Goal: Task Accomplishment & Management: Complete application form

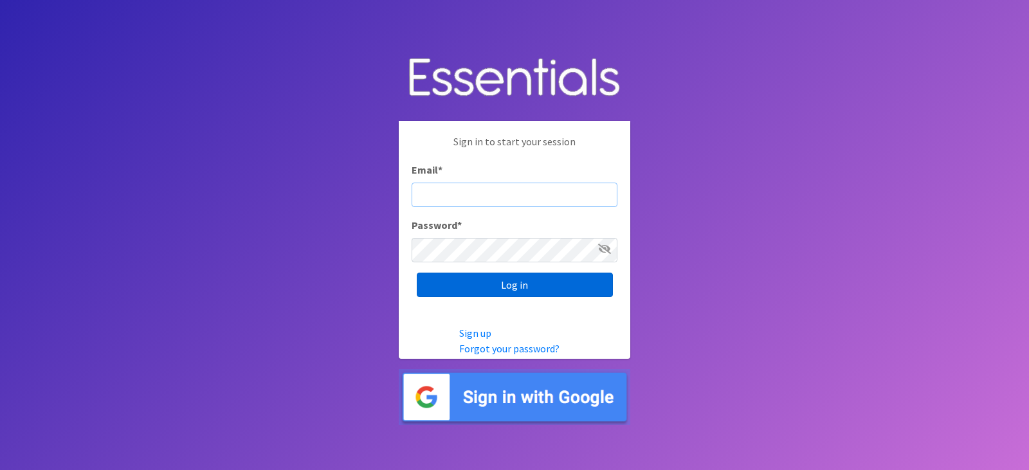
type input "[EMAIL_ADDRESS][DOMAIN_NAME]"
click at [565, 286] on input "Log in" at bounding box center [515, 285] width 196 height 24
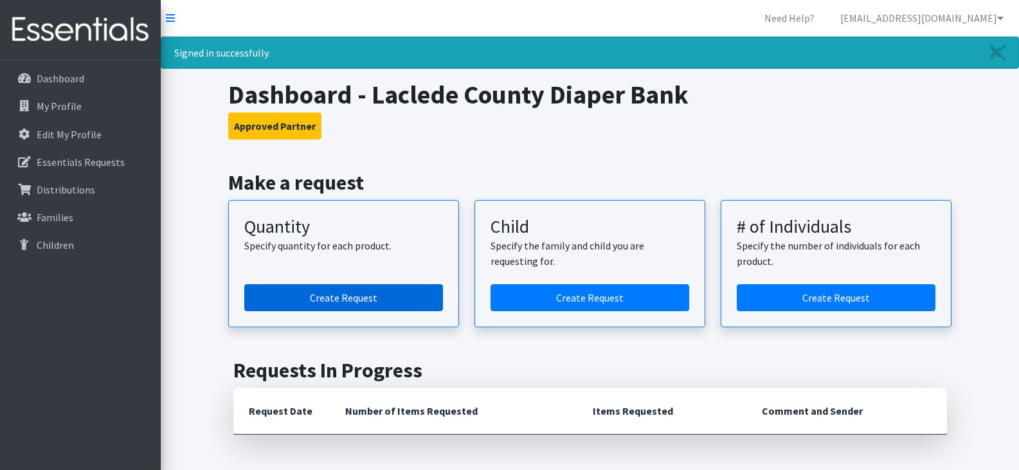
click at [356, 302] on link "Create Request" at bounding box center [343, 297] width 199 height 27
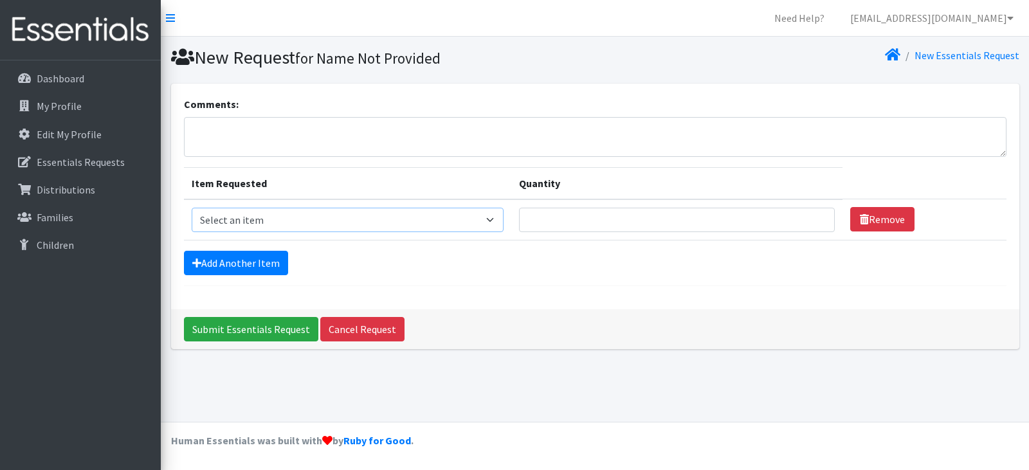
click at [424, 216] on select "Select an item Child (Newborn) Child (Size 1) Child (Size 2) Child (Size 3) Chi…" at bounding box center [348, 220] width 312 height 24
select select "3061"
click at [192, 208] on select "Select an item Child (Newborn) Child (Size 1) Child (Size 2) Child (Size 3) Chi…" at bounding box center [348, 220] width 312 height 24
click at [519, 226] on input "Quantity" at bounding box center [677, 220] width 316 height 24
type input "1000"
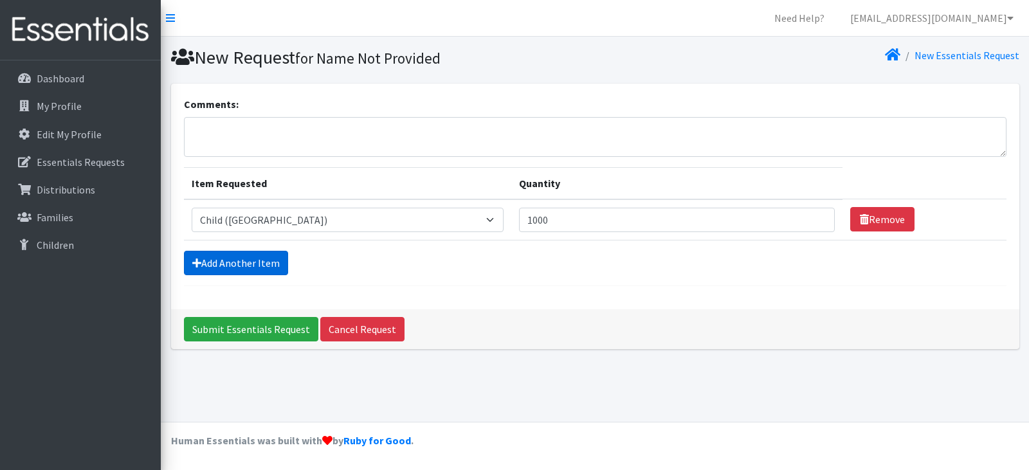
click at [251, 268] on link "Add Another Item" at bounding box center [236, 263] width 104 height 24
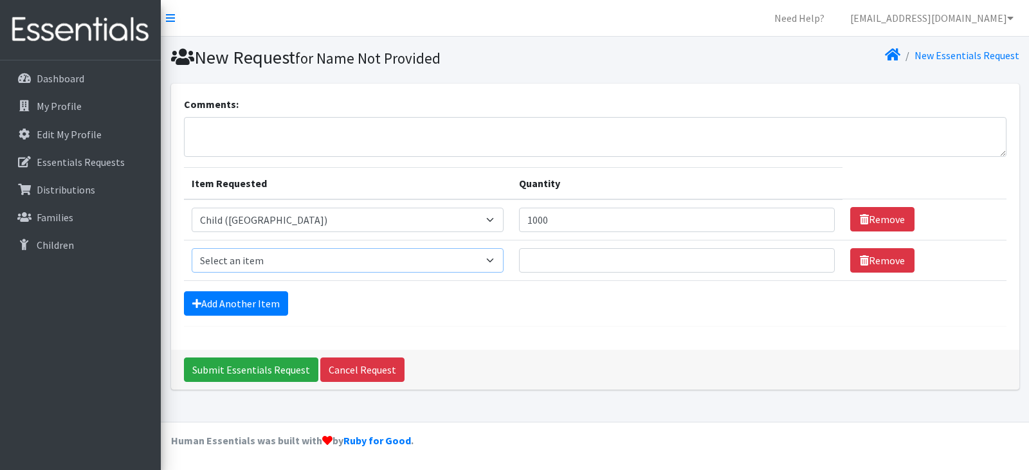
click at [419, 262] on select "Select an item Child (Newborn) Child (Size 1) Child (Size 2) Child (Size 3) Chi…" at bounding box center [348, 260] width 312 height 24
select select "3063"
click at [192, 248] on select "Select an item Child (Newborn) Child (Size 1) Child (Size 2) Child (Size 3) Chi…" at bounding box center [348, 260] width 312 height 24
click at [519, 261] on input "Quantity" at bounding box center [677, 260] width 316 height 24
type input "600"
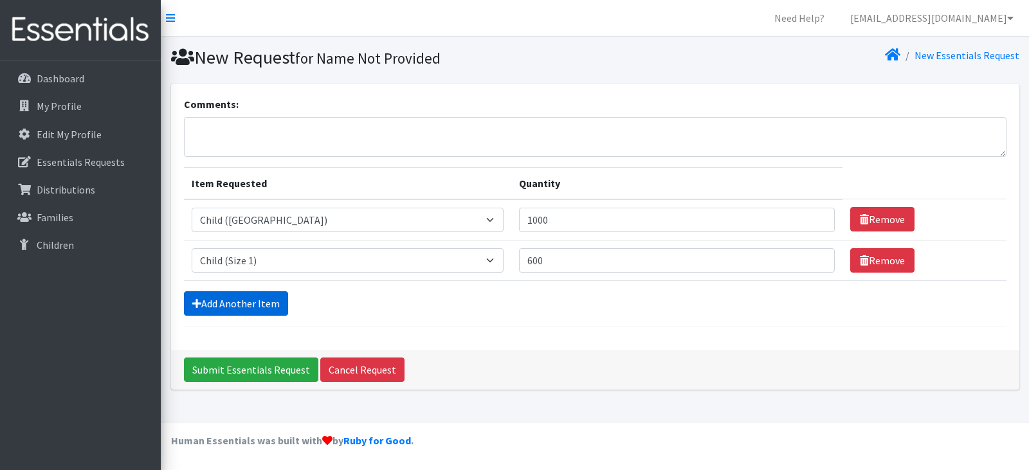
click at [241, 305] on link "Add Another Item" at bounding box center [236, 303] width 104 height 24
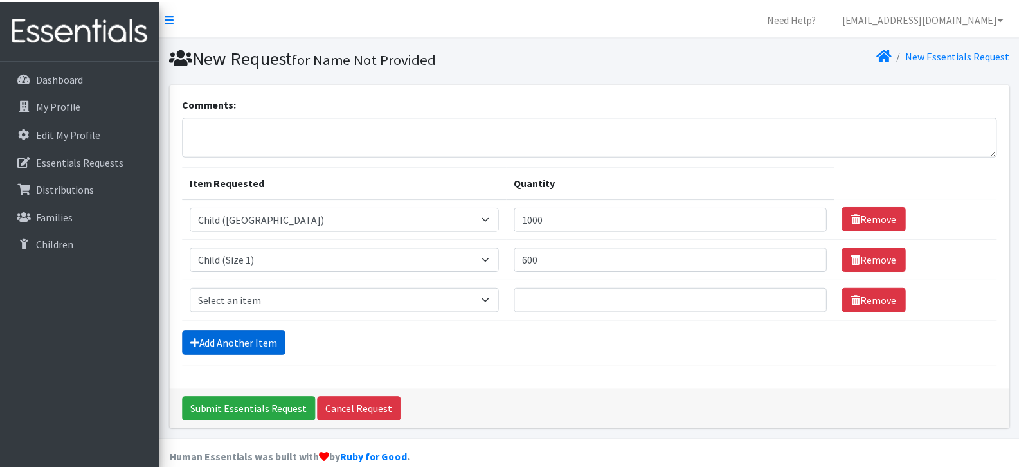
scroll to position [19, 0]
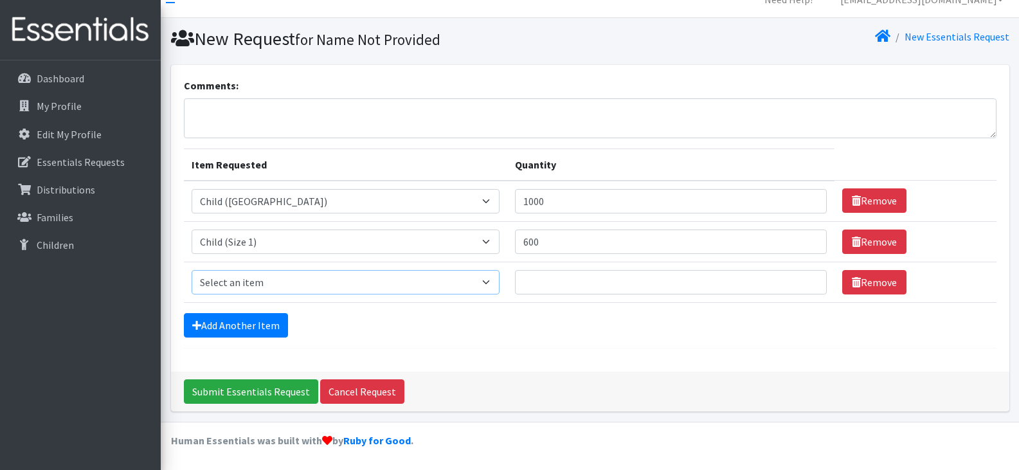
click at [418, 280] on select "Select an item Child (Newborn) Child (Size 1) Child (Size 2) Child (Size 3) Chi…" at bounding box center [346, 282] width 308 height 24
select select "3065"
click at [192, 270] on select "Select an item Child (Newborn) Child (Size 1) Child (Size 2) Child (Size 3) Chi…" at bounding box center [346, 282] width 308 height 24
click at [515, 284] on input "Quantity" at bounding box center [671, 282] width 312 height 24
type input "800"
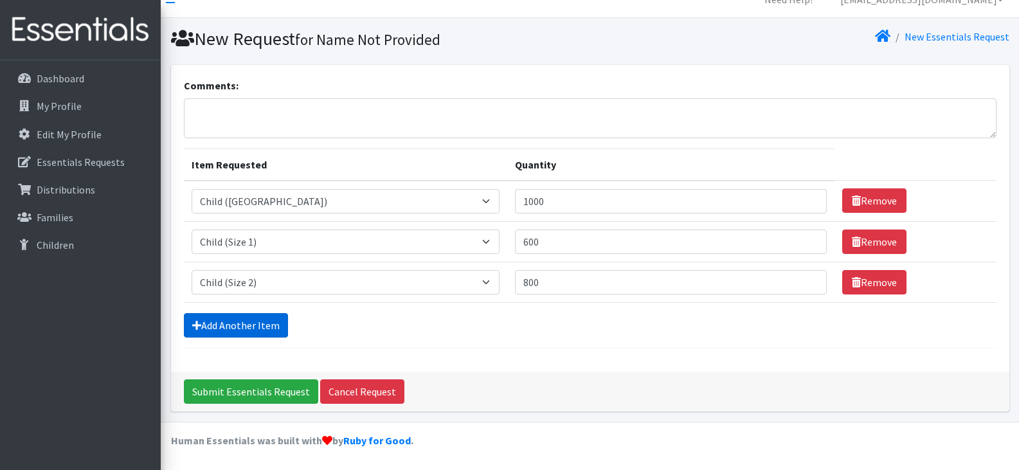
click at [260, 329] on link "Add Another Item" at bounding box center [236, 325] width 104 height 24
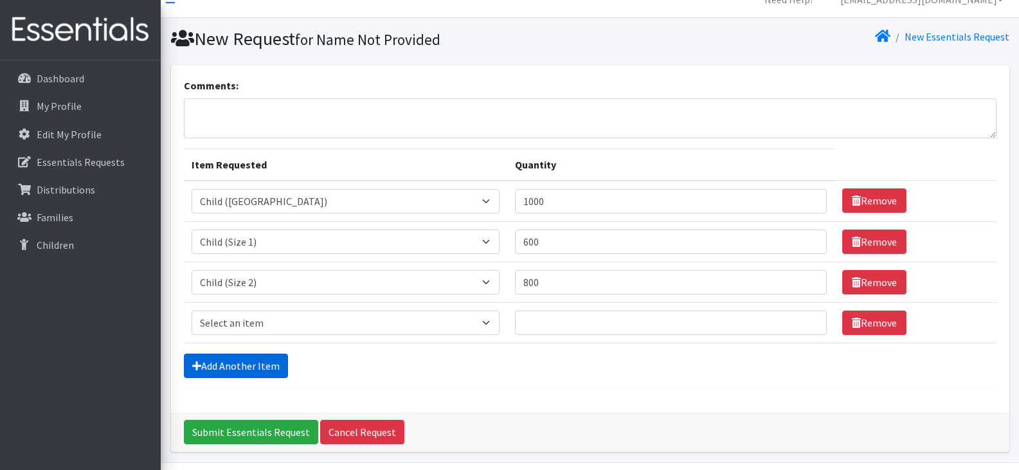
scroll to position [59, 0]
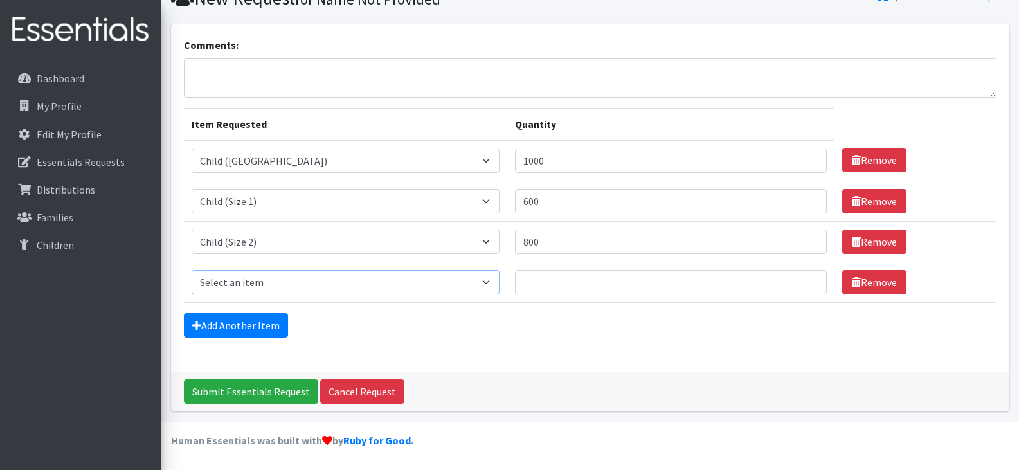
click at [419, 282] on select "Select an item Child (Newborn) Child (Size 1) Child (Size 2) Child (Size 3) Chi…" at bounding box center [346, 282] width 308 height 24
select select "3067"
click at [192, 270] on select "Select an item Child (Newborn) Child (Size 1) Child (Size 2) Child (Size 3) Chi…" at bounding box center [346, 282] width 308 height 24
click at [515, 279] on input "Quantity" at bounding box center [671, 282] width 312 height 24
type input "500"
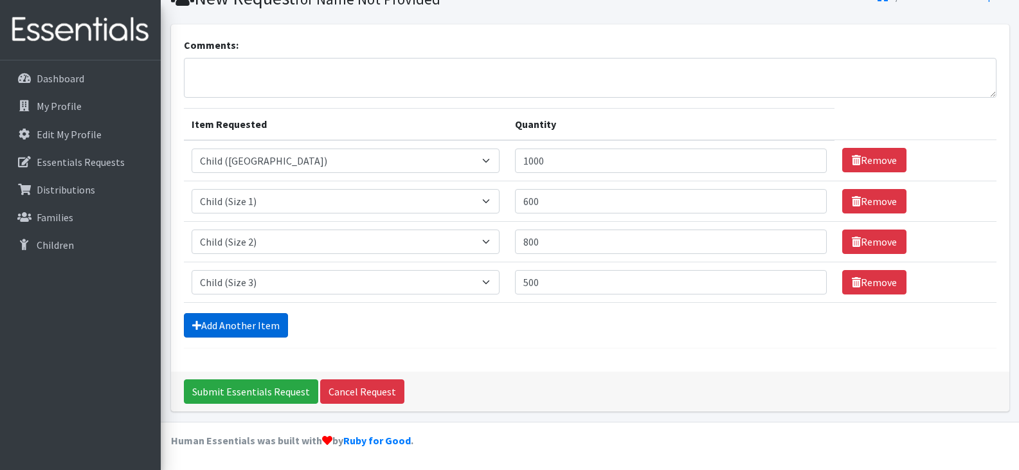
click at [247, 325] on link "Add Another Item" at bounding box center [236, 325] width 104 height 24
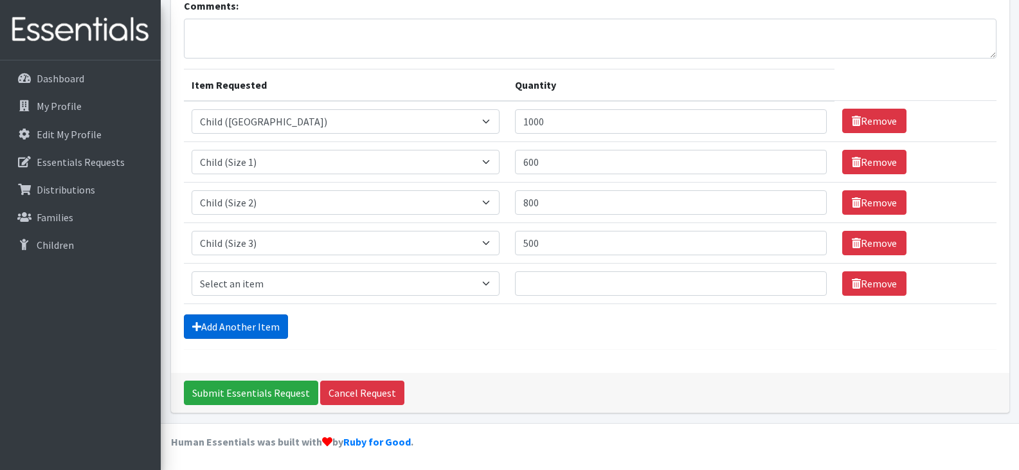
scroll to position [100, 0]
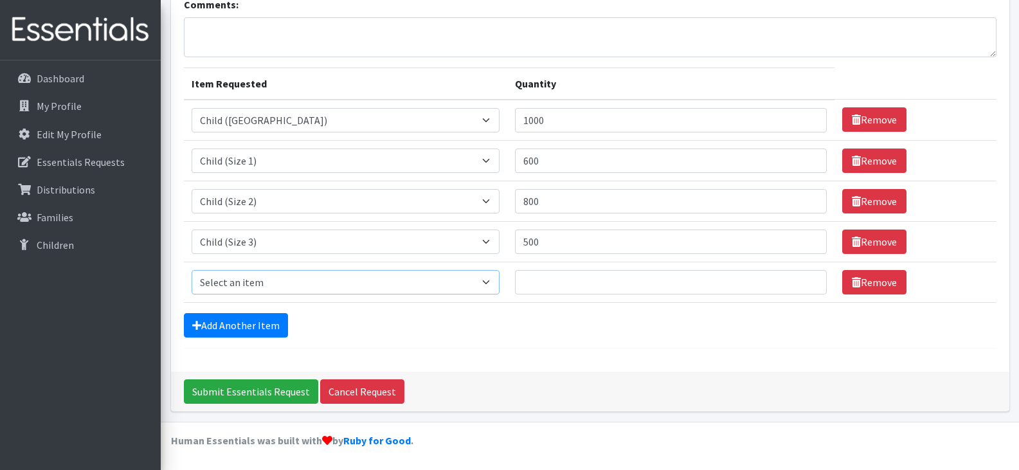
click at [415, 283] on select "Select an item Child (Newborn) Child (Size 1) Child (Size 2) Child (Size 3) Chi…" at bounding box center [346, 282] width 308 height 24
select select "3070"
click at [192, 270] on select "Select an item Child (Newborn) Child (Size 1) Child (Size 2) Child (Size 3) Chi…" at bounding box center [346, 282] width 308 height 24
click at [515, 278] on input "Quantity" at bounding box center [671, 282] width 312 height 24
type input "3000"
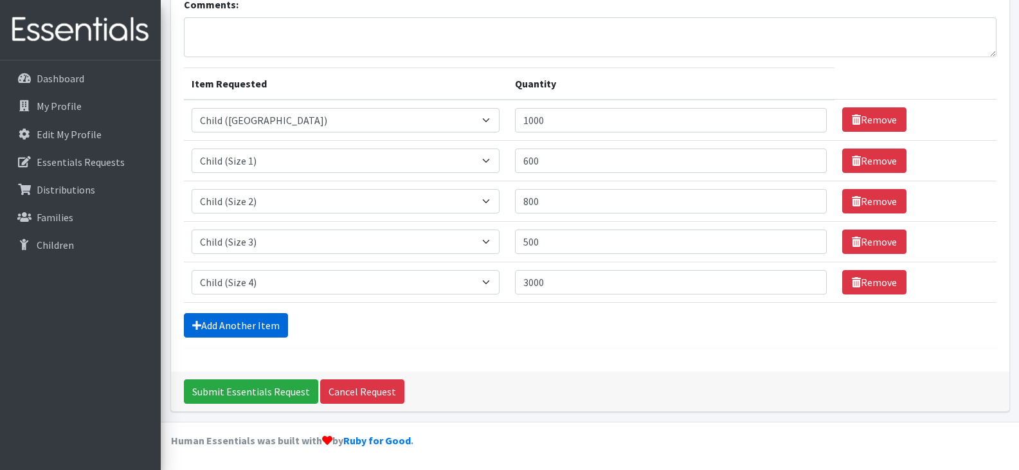
click at [255, 329] on link "Add Another Item" at bounding box center [236, 325] width 104 height 24
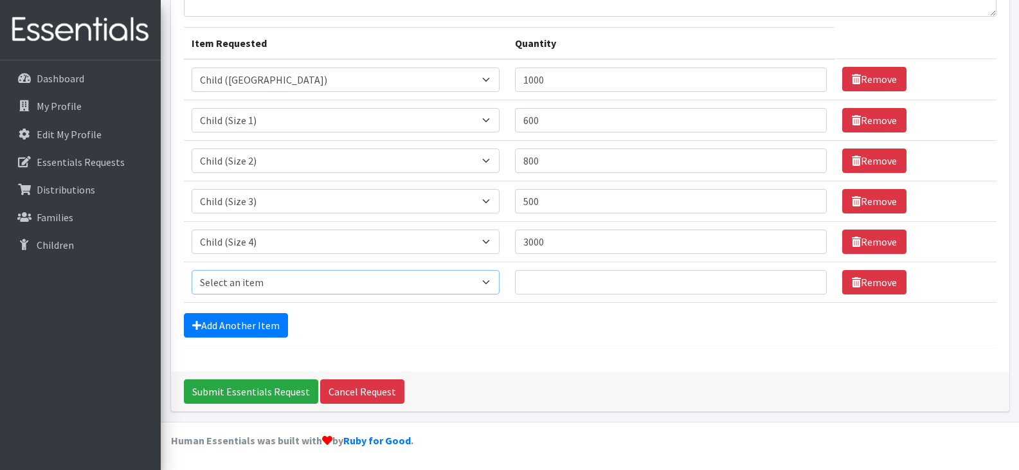
click at [414, 284] on select "Select an item Child (Newborn) Child (Size 1) Child (Size 2) Child (Size 3) Chi…" at bounding box center [346, 282] width 308 height 24
select select "3068"
click at [192, 270] on select "Select an item Child (Newborn) Child (Size 1) Child (Size 2) Child (Size 3) Chi…" at bounding box center [346, 282] width 308 height 24
click at [515, 284] on input "Quantity" at bounding box center [671, 282] width 312 height 24
click at [253, 326] on link "Add Another Item" at bounding box center [236, 325] width 104 height 24
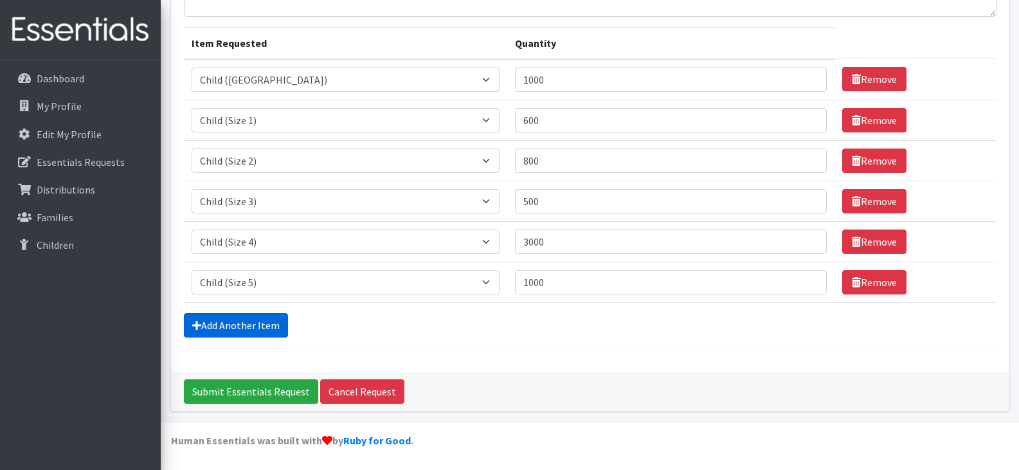
scroll to position [181, 0]
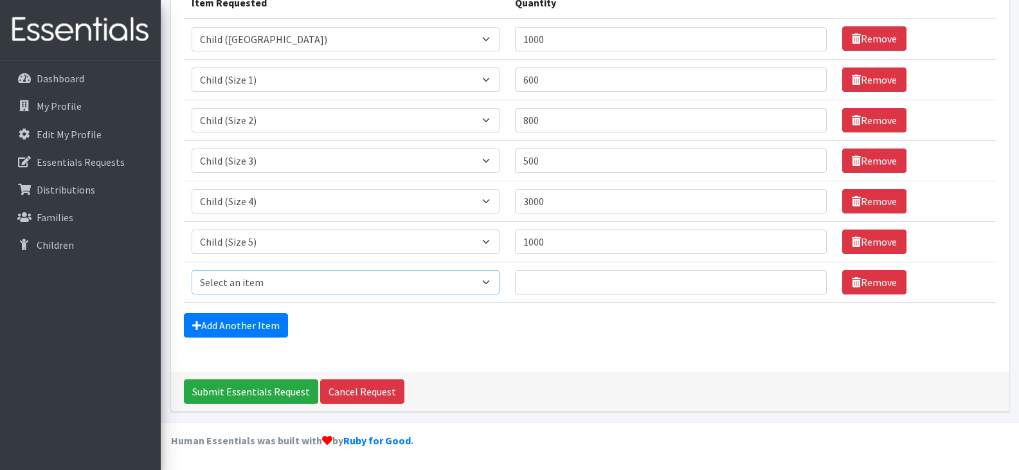
click at [415, 284] on select "Select an item Child (Newborn) Child (Size 1) Child (Size 2) Child (Size 3) Chi…" at bounding box center [346, 282] width 308 height 24
click at [420, 280] on select "Select an item Child (Newborn) Child (Size 1) Child (Size 2) Child (Size 3) Chi…" at bounding box center [346, 282] width 308 height 24
click at [491, 345] on form "Comments: Item Requested Quantity Item Requested Select an item Child (Newborn)…" at bounding box center [590, 132] width 813 height 433
click at [417, 286] on select "Select an item Child (Newborn) Child (Size 1) Child (Size 2) Child (Size 3) Chi…" at bounding box center [346, 282] width 308 height 24
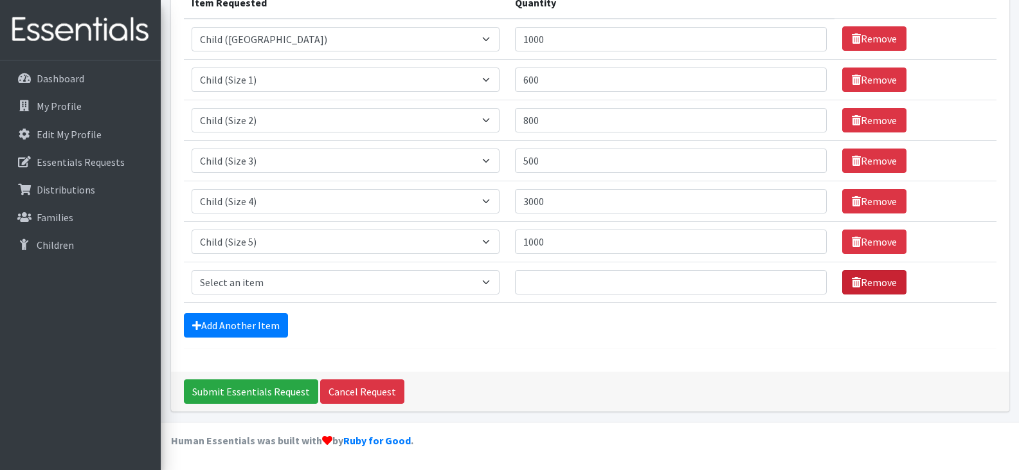
click at [843, 285] on link "Remove" at bounding box center [875, 282] width 64 height 24
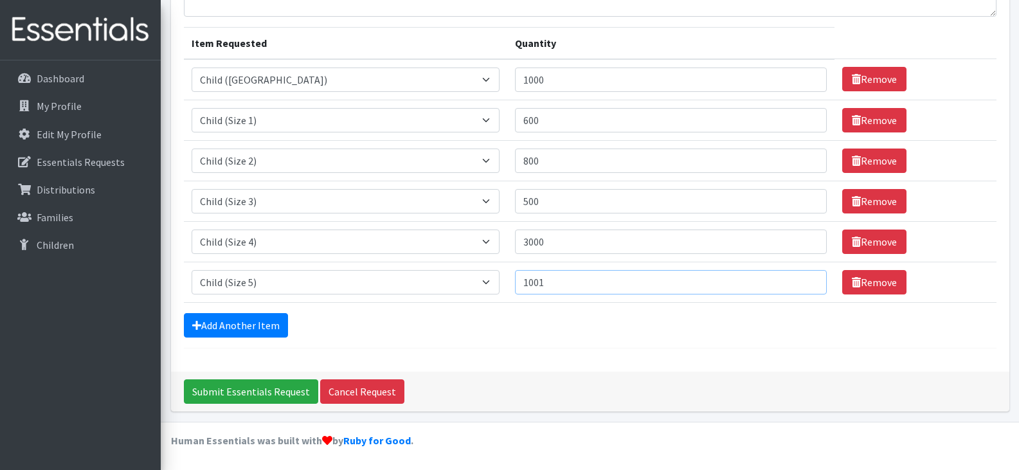
click at [779, 278] on input "1001" at bounding box center [671, 282] width 312 height 24
drag, startPoint x: 477, startPoint y: 283, endPoint x: 452, endPoint y: 282, distance: 25.1
click at [515, 282] on input "1001" at bounding box center [671, 282] width 312 height 24
type input "2000"
drag, startPoint x: 475, startPoint y: 244, endPoint x: 454, endPoint y: 242, distance: 21.3
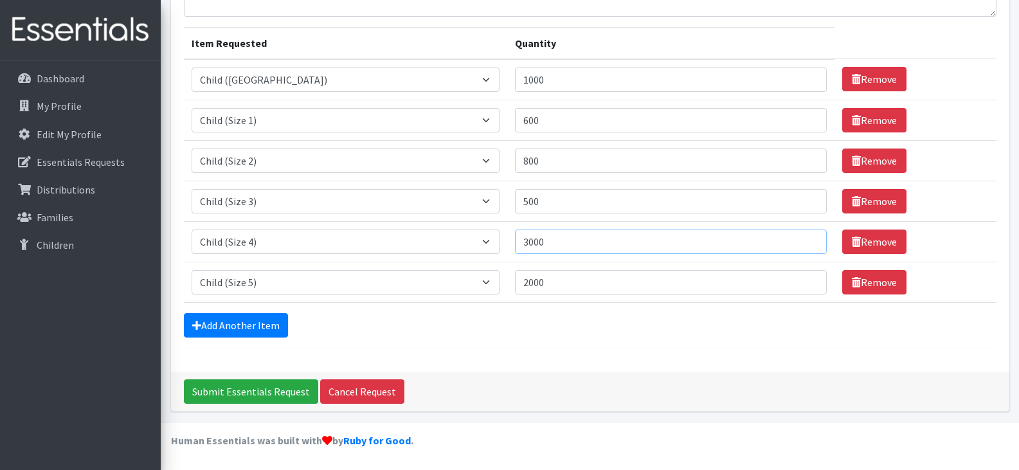
click at [515, 242] on input "3000" at bounding box center [671, 242] width 312 height 24
type input "3500"
click at [229, 390] on input "Submit Essentials Request" at bounding box center [251, 391] width 134 height 24
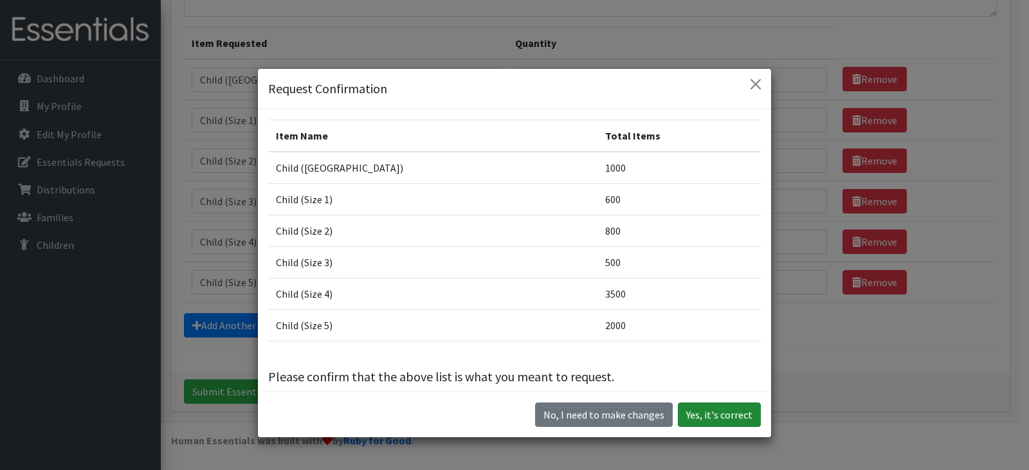
click at [724, 412] on button "Yes, it's correct" at bounding box center [719, 415] width 83 height 24
